Goal: Transaction & Acquisition: Download file/media

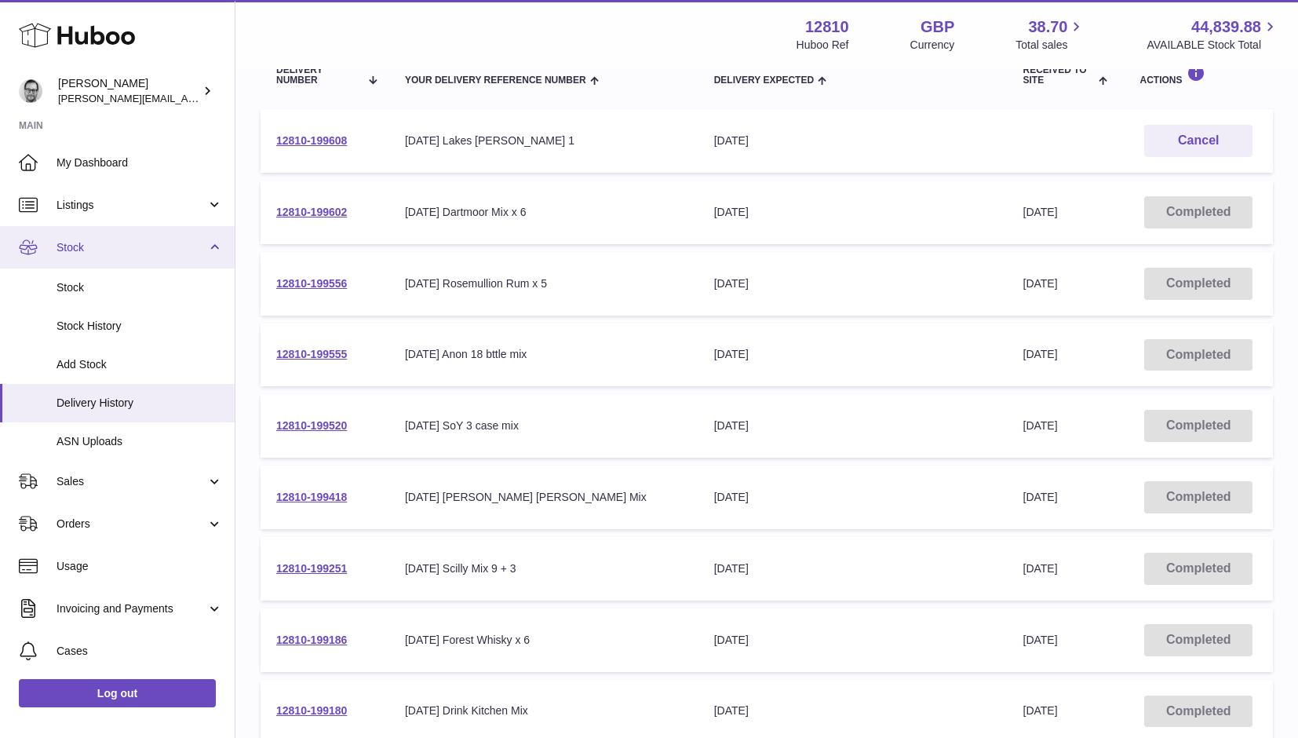
click at [78, 251] on span "Stock" at bounding box center [132, 247] width 150 height 15
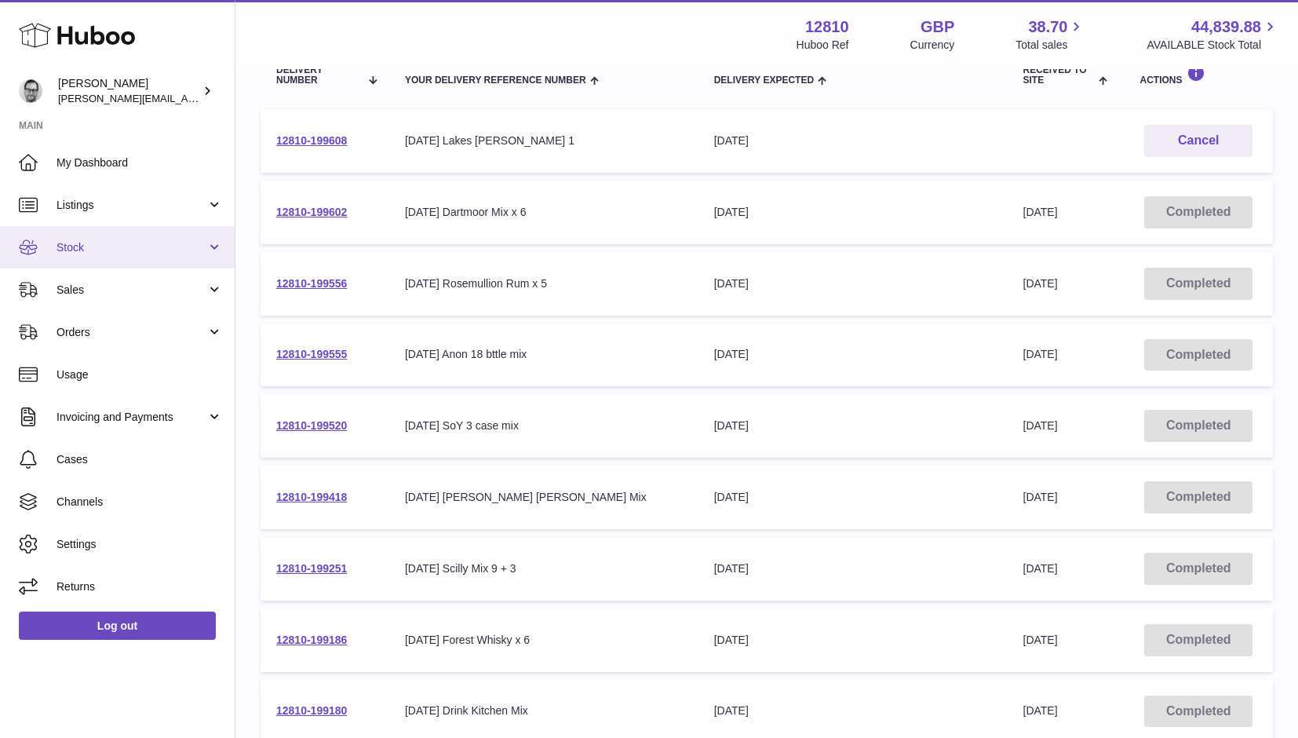
click at [84, 240] on span "Stock" at bounding box center [132, 247] width 150 height 15
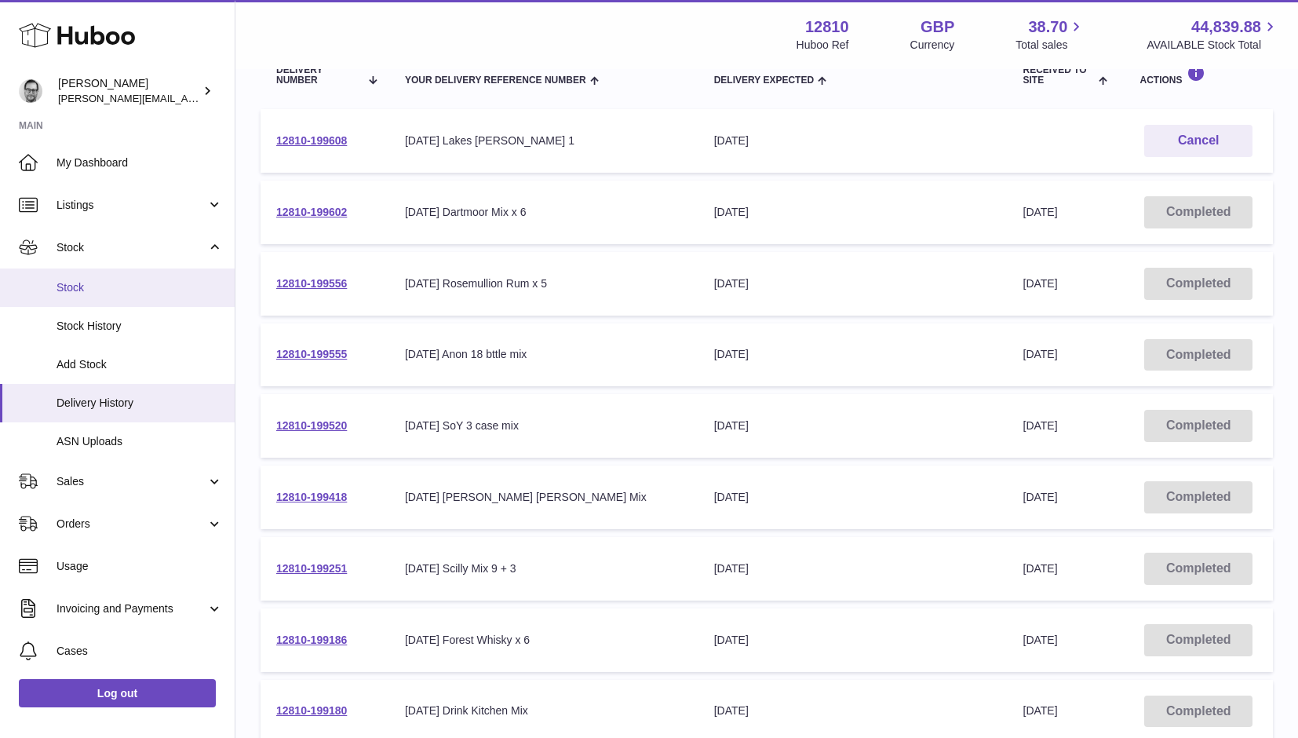
click at [74, 285] on span "Stock" at bounding box center [140, 287] width 166 height 15
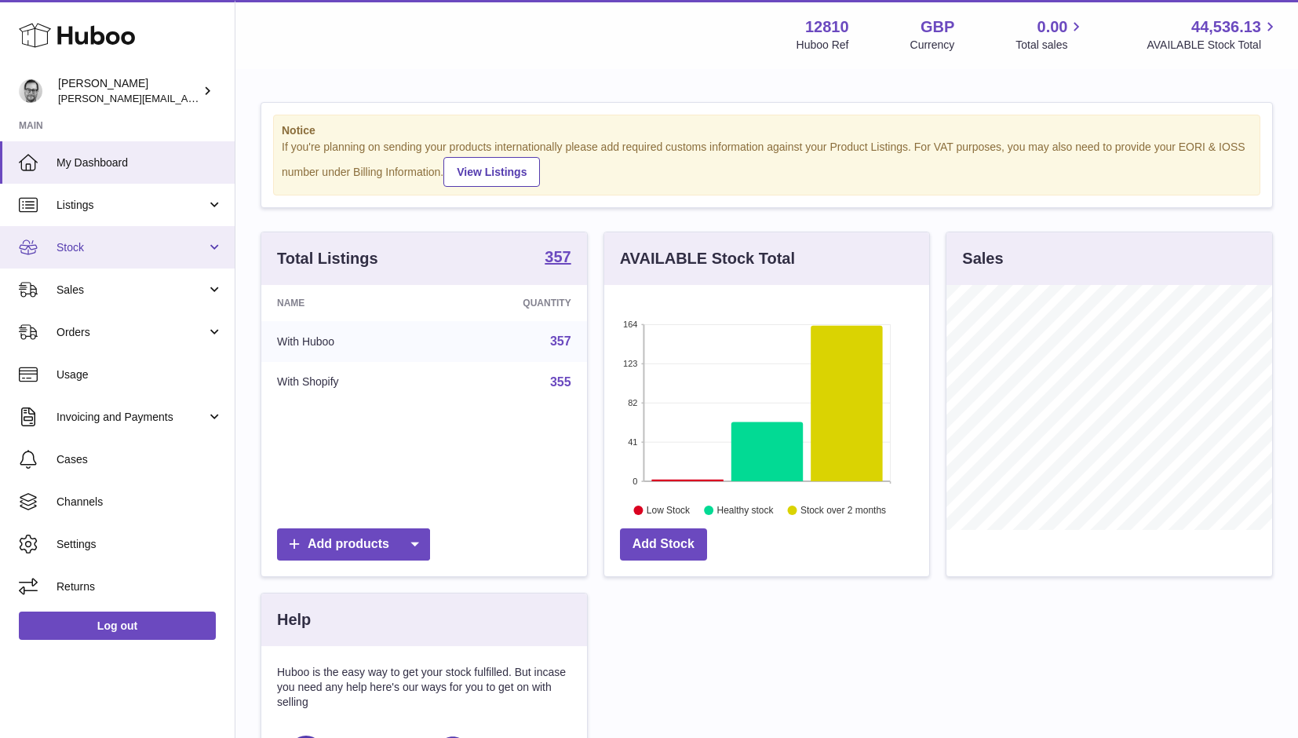
scroll to position [245, 325]
click at [79, 242] on span "Stock" at bounding box center [132, 247] width 150 height 15
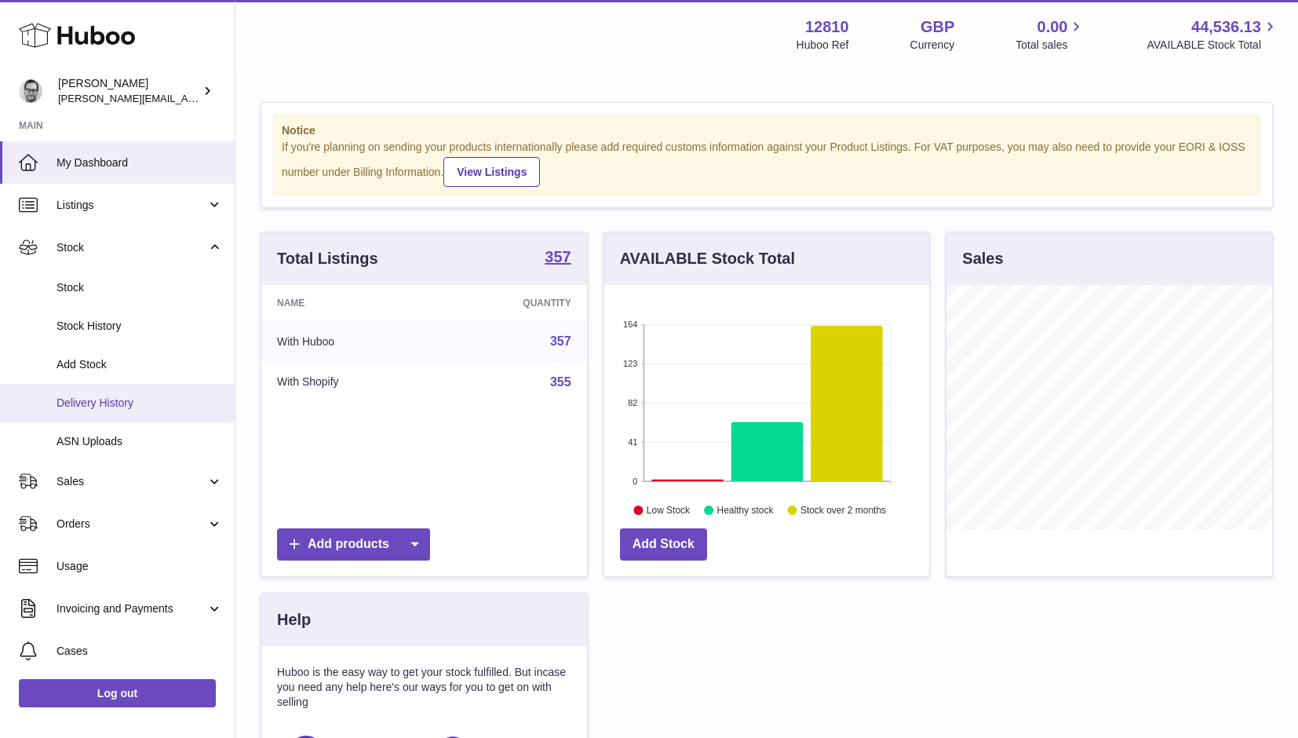
click at [108, 407] on span "Delivery History" at bounding box center [140, 403] width 166 height 15
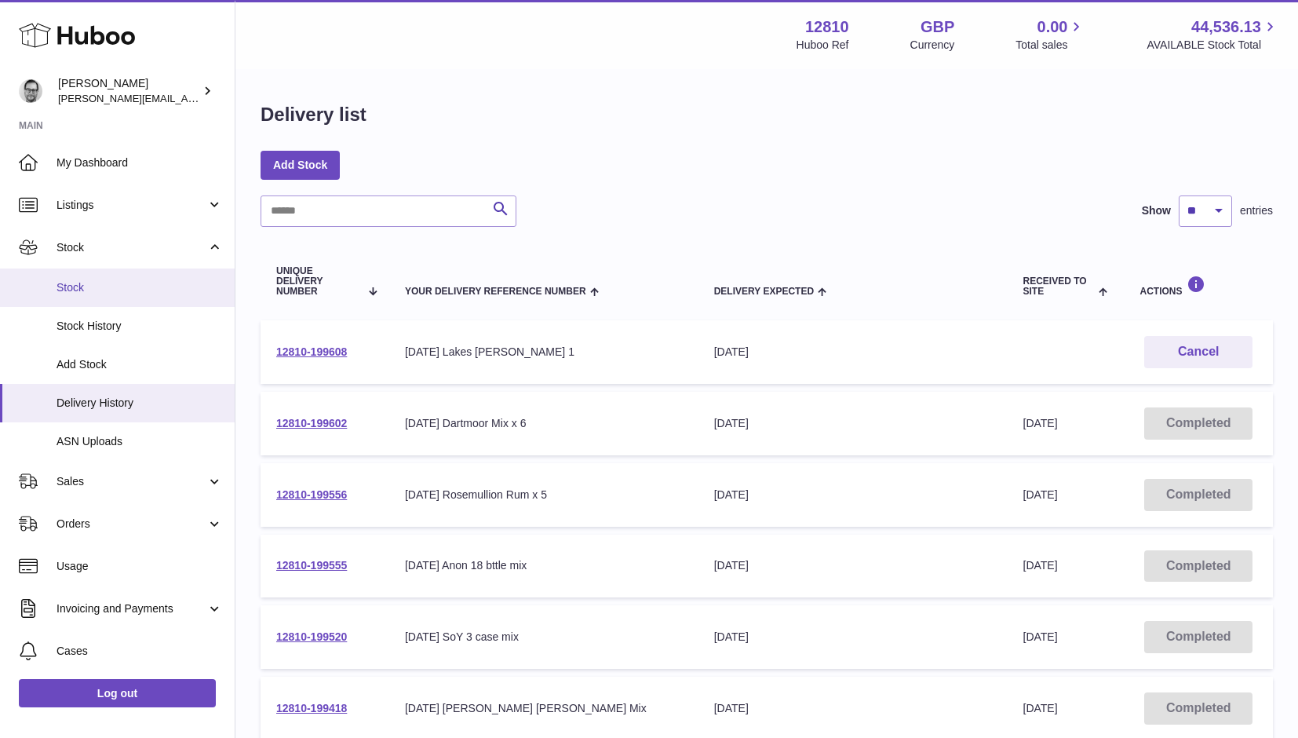
click at [78, 280] on span "Stock" at bounding box center [140, 287] width 166 height 15
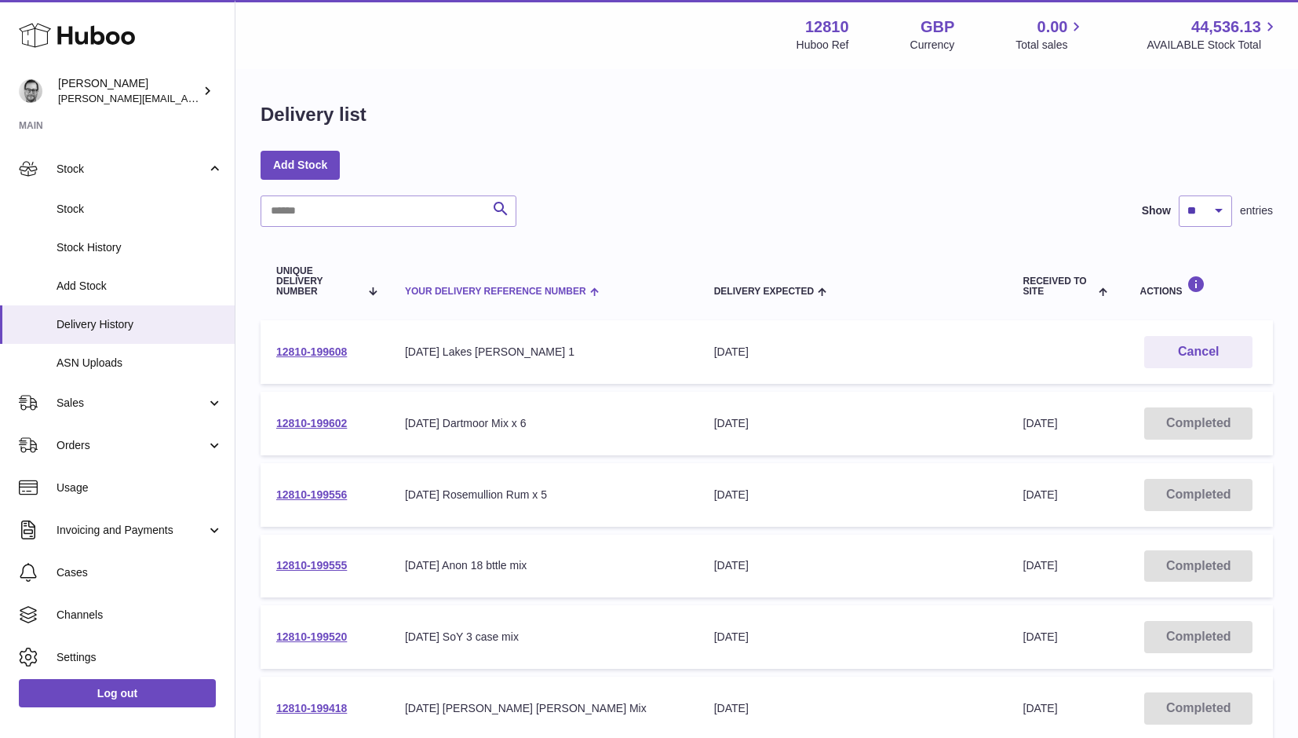
scroll to position [79, 0]
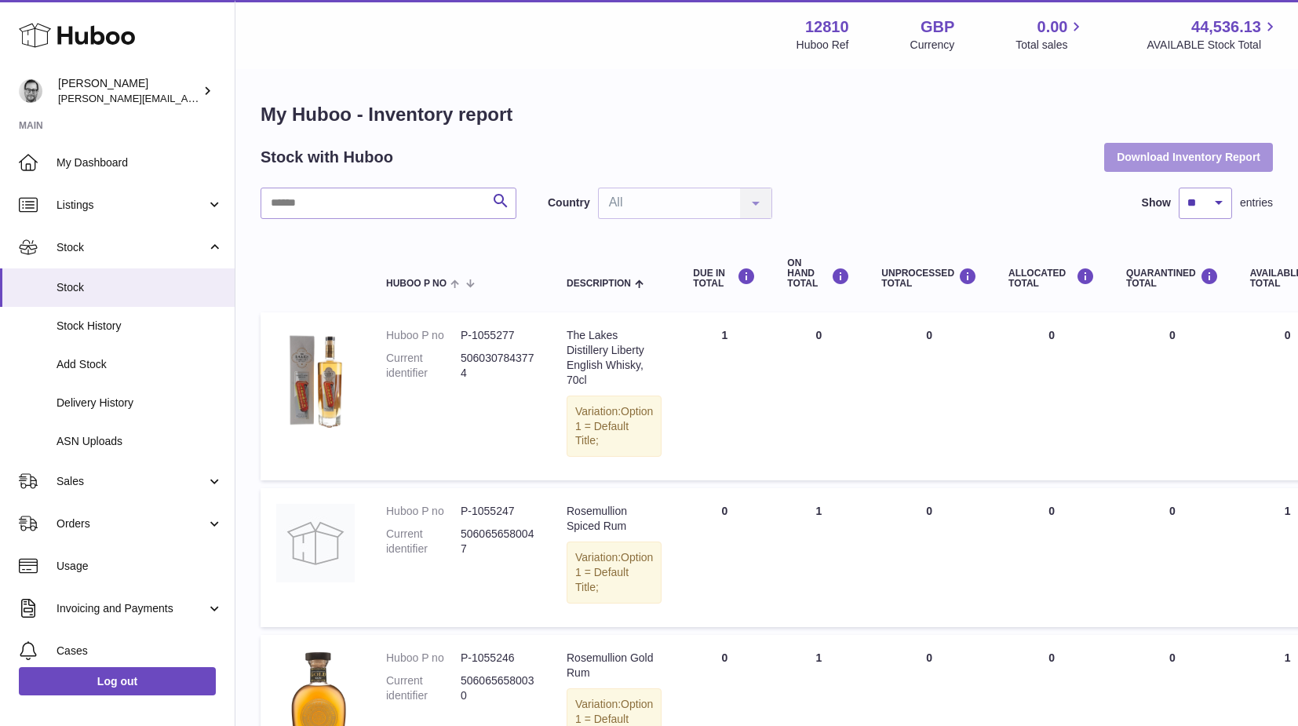
click at [1212, 156] on button "Download Inventory Report" at bounding box center [1188, 157] width 169 height 28
